Goal: Communication & Community: Answer question/provide support

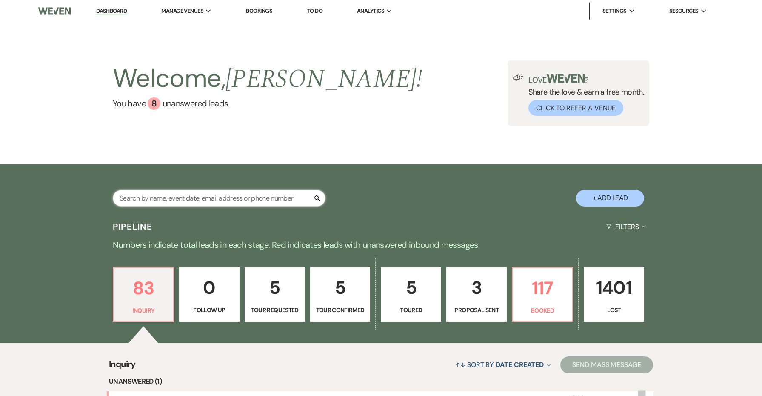
click at [268, 196] on input "text" at bounding box center [219, 198] width 213 height 17
click at [299, 194] on input "text" at bounding box center [219, 198] width 213 height 17
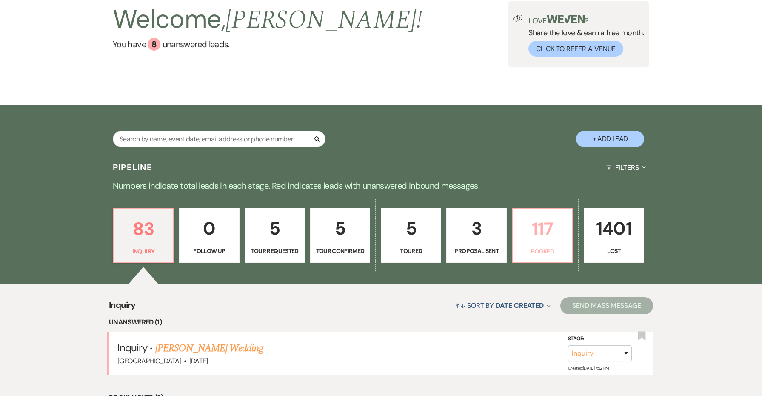
click at [552, 238] on p "117" at bounding box center [542, 228] width 49 height 29
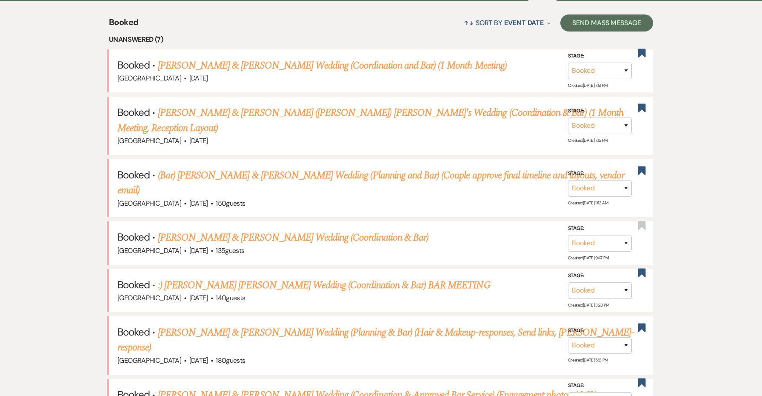
scroll to position [457, 0]
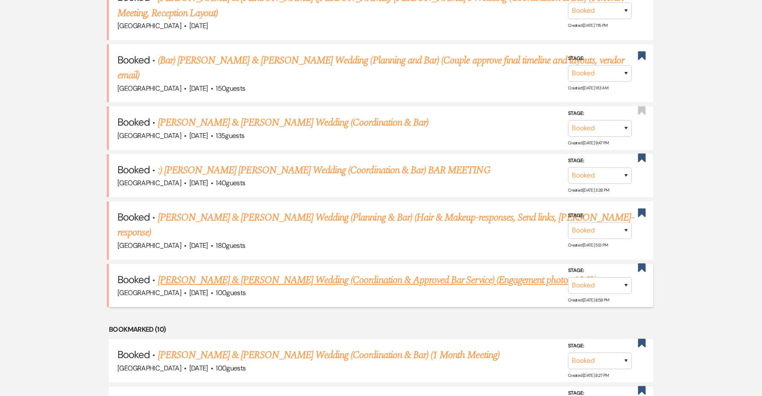
click at [399, 272] on link "[PERSON_NAME] & [PERSON_NAME] Wedding (Coordination & Approved Bar Service) (En…" at bounding box center [377, 279] width 438 height 15
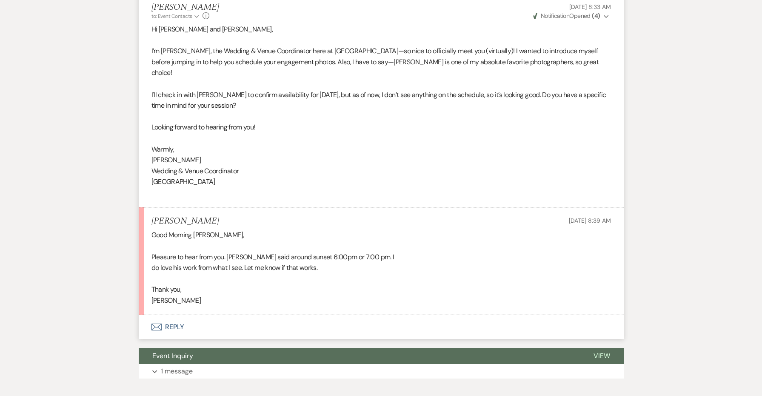
scroll to position [3012, 0]
click at [178, 315] on button "Envelope Reply" at bounding box center [381, 327] width 485 height 24
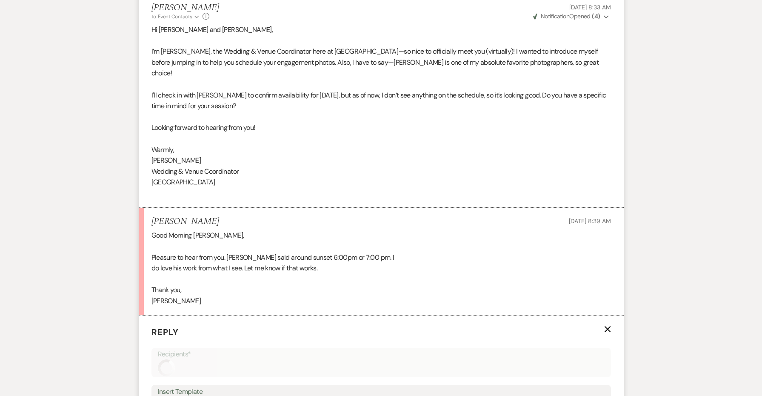
scroll to position [3165, 0]
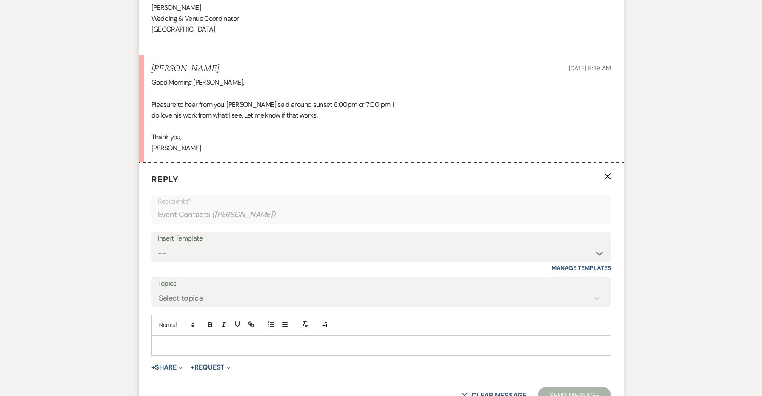
click at [181, 340] on p at bounding box center [381, 344] width 446 height 9
